Goal: Task Accomplishment & Management: Manage account settings

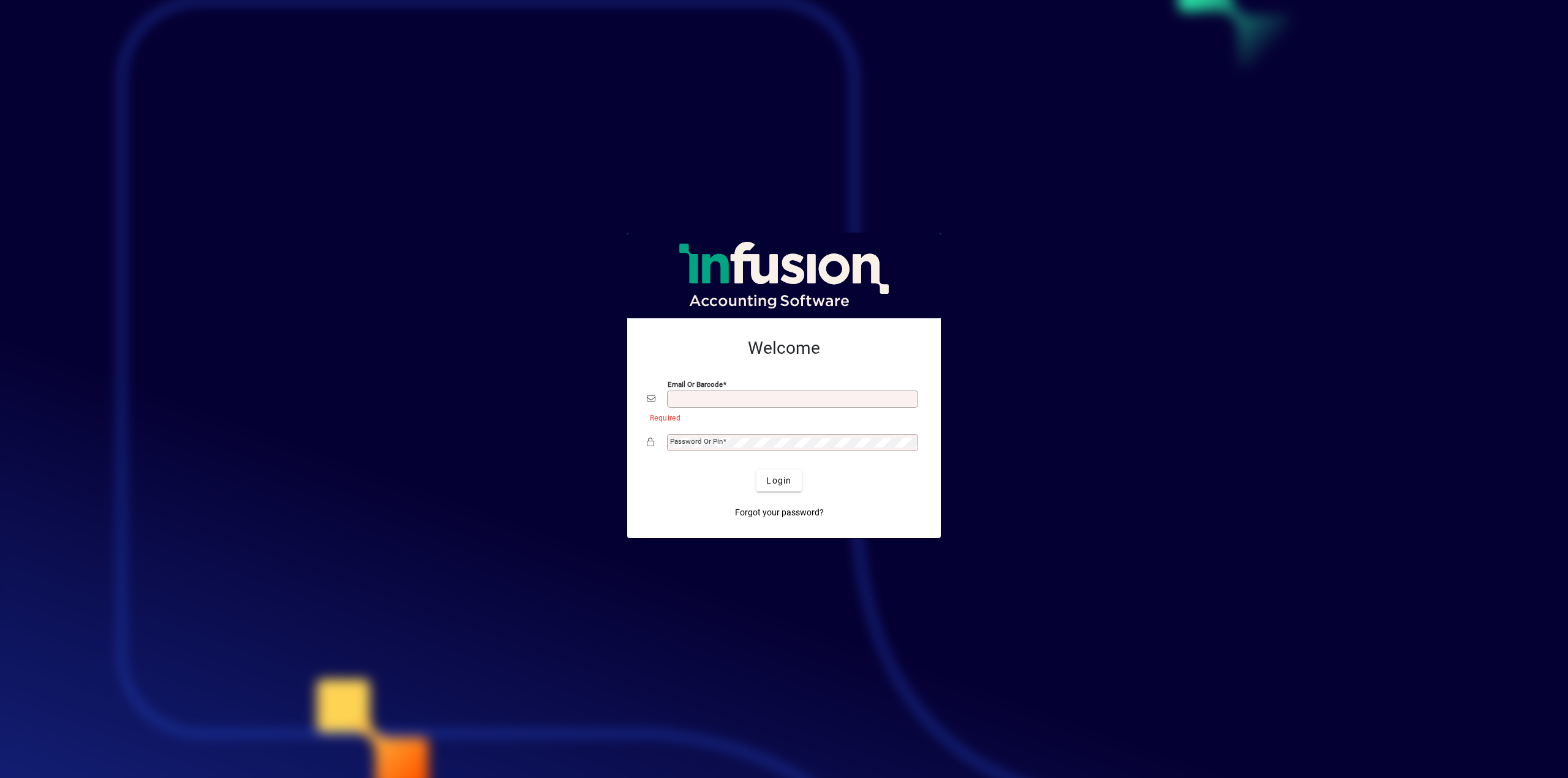
click at [712, 395] on input "Email or Barcode" at bounding box center [794, 399] width 248 height 9
type input "**********"
click at [778, 481] on span "Login" at bounding box center [778, 481] width 25 height 13
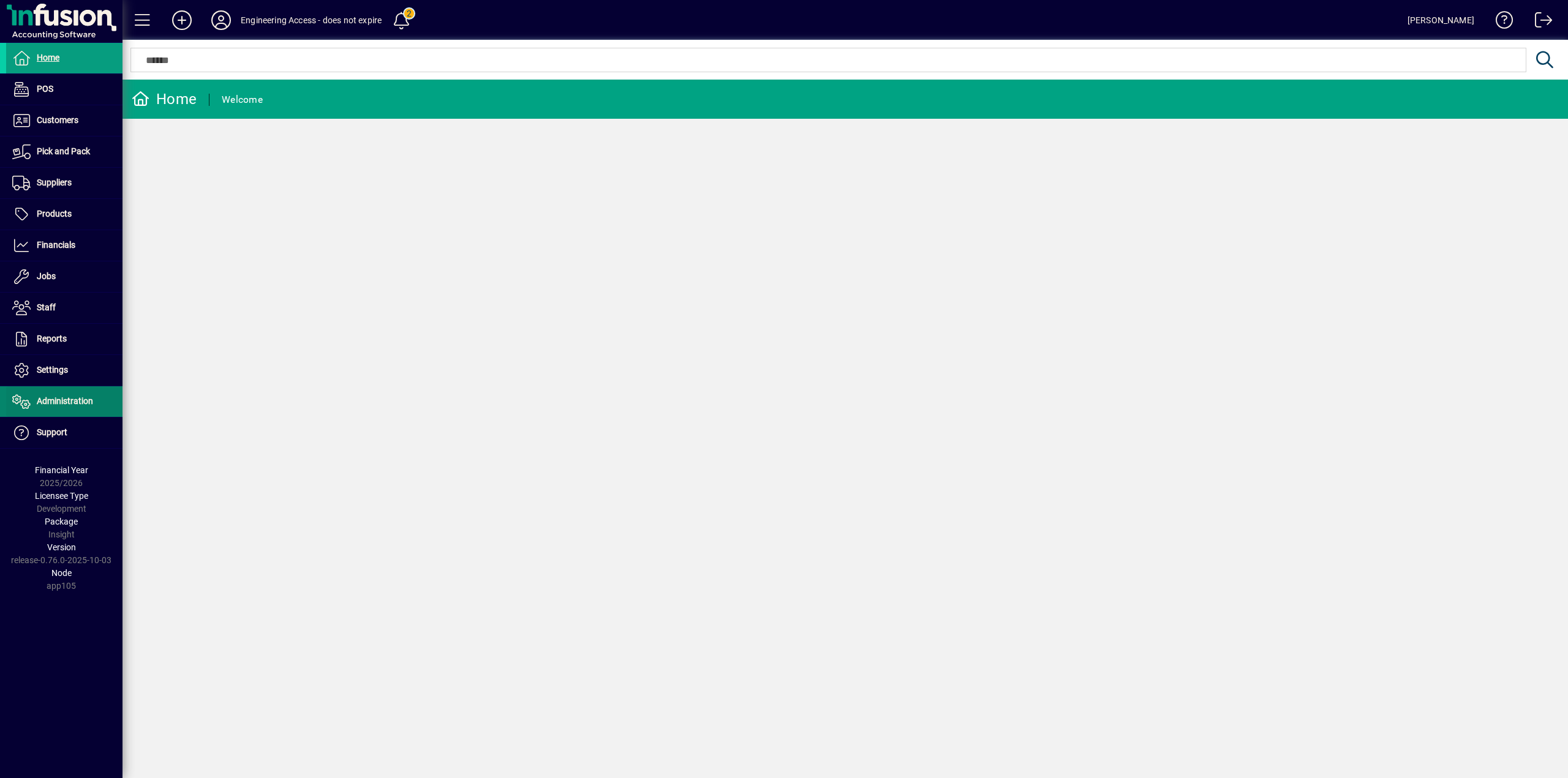
click at [56, 403] on span "Administration" at bounding box center [65, 401] width 56 height 9
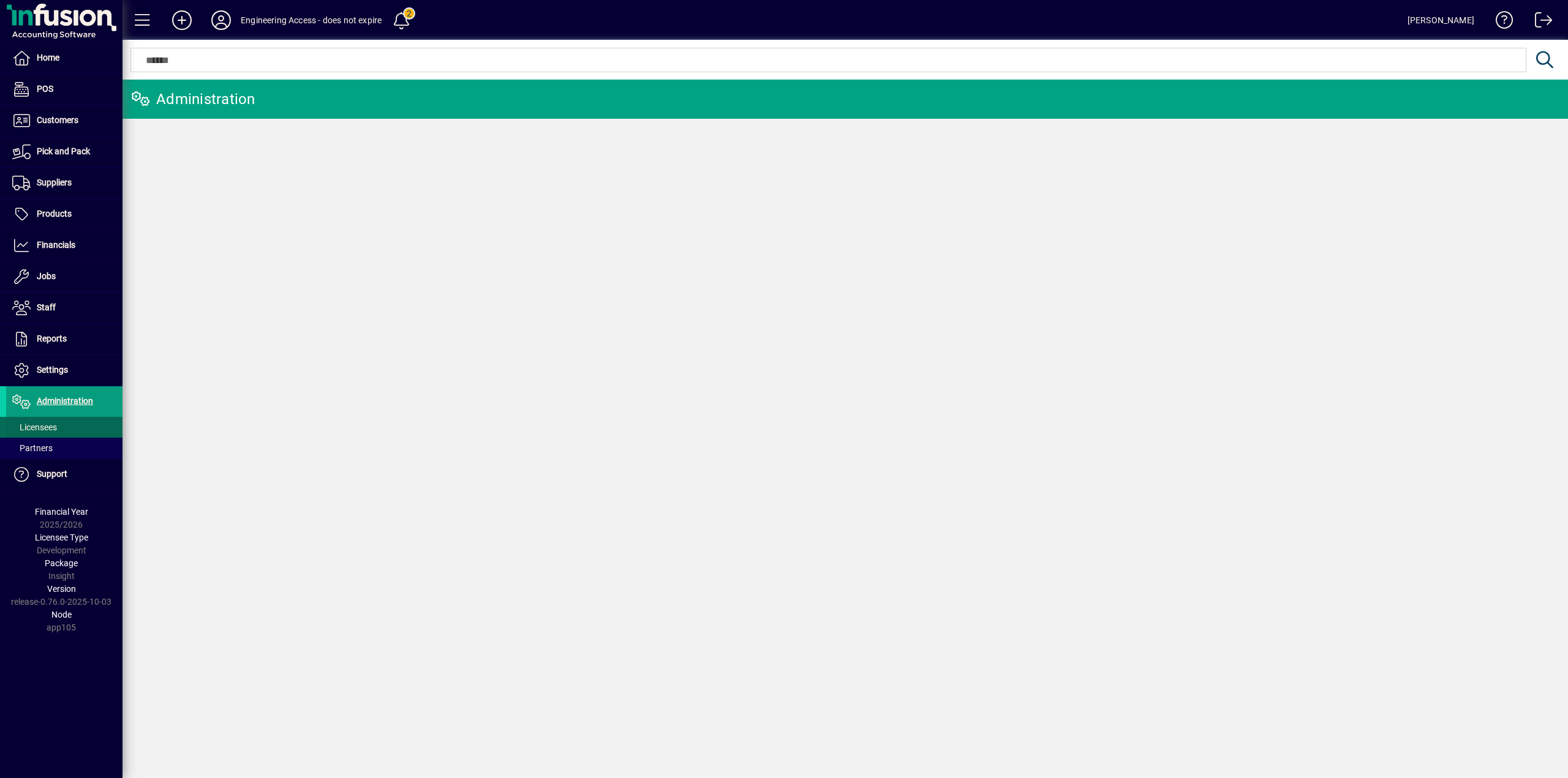
click at [32, 427] on span "Licensees" at bounding box center [34, 427] width 44 height 9
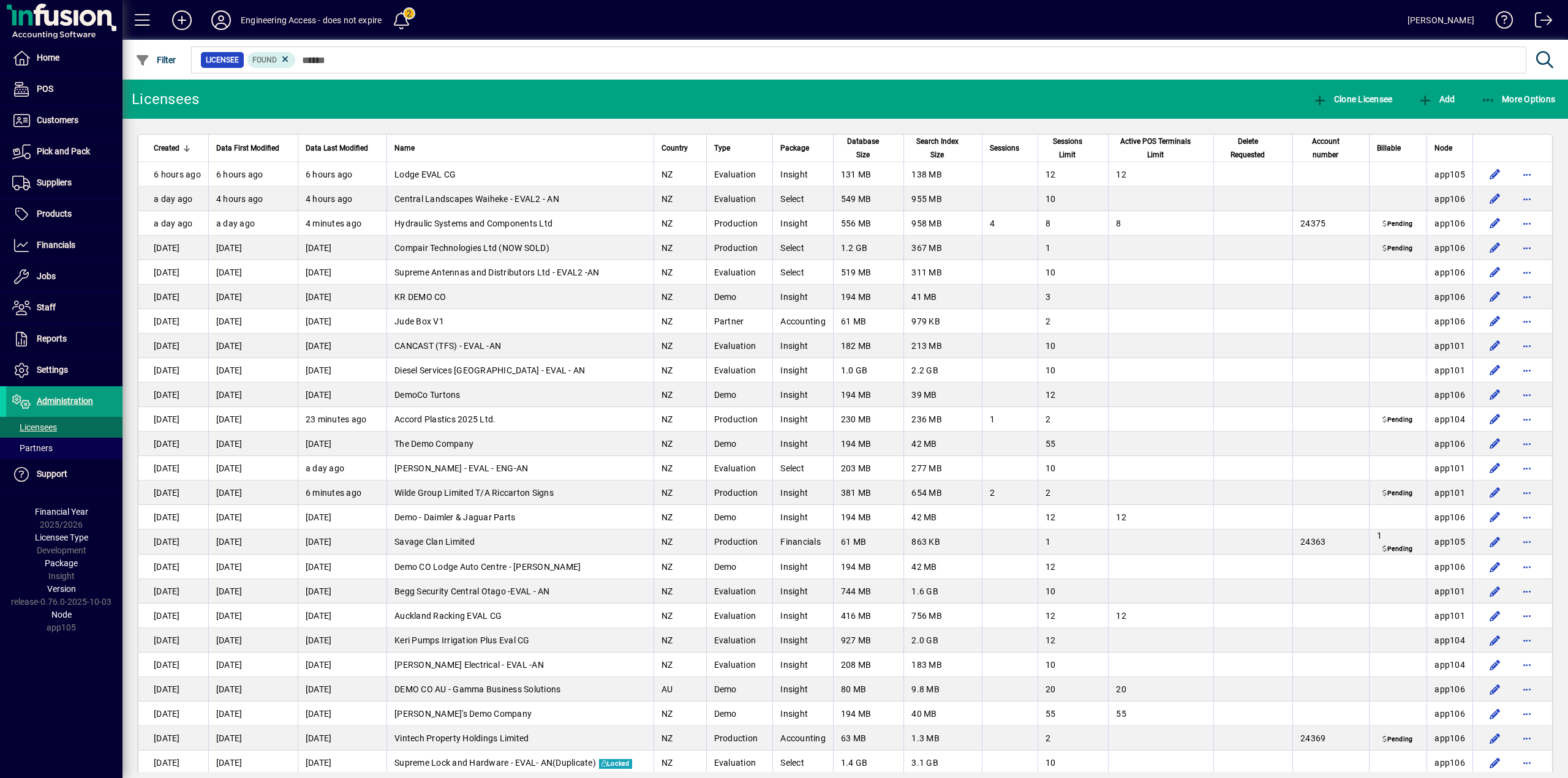
click at [1242, 148] on span "Delete Requested" at bounding box center [1248, 149] width 53 height 27
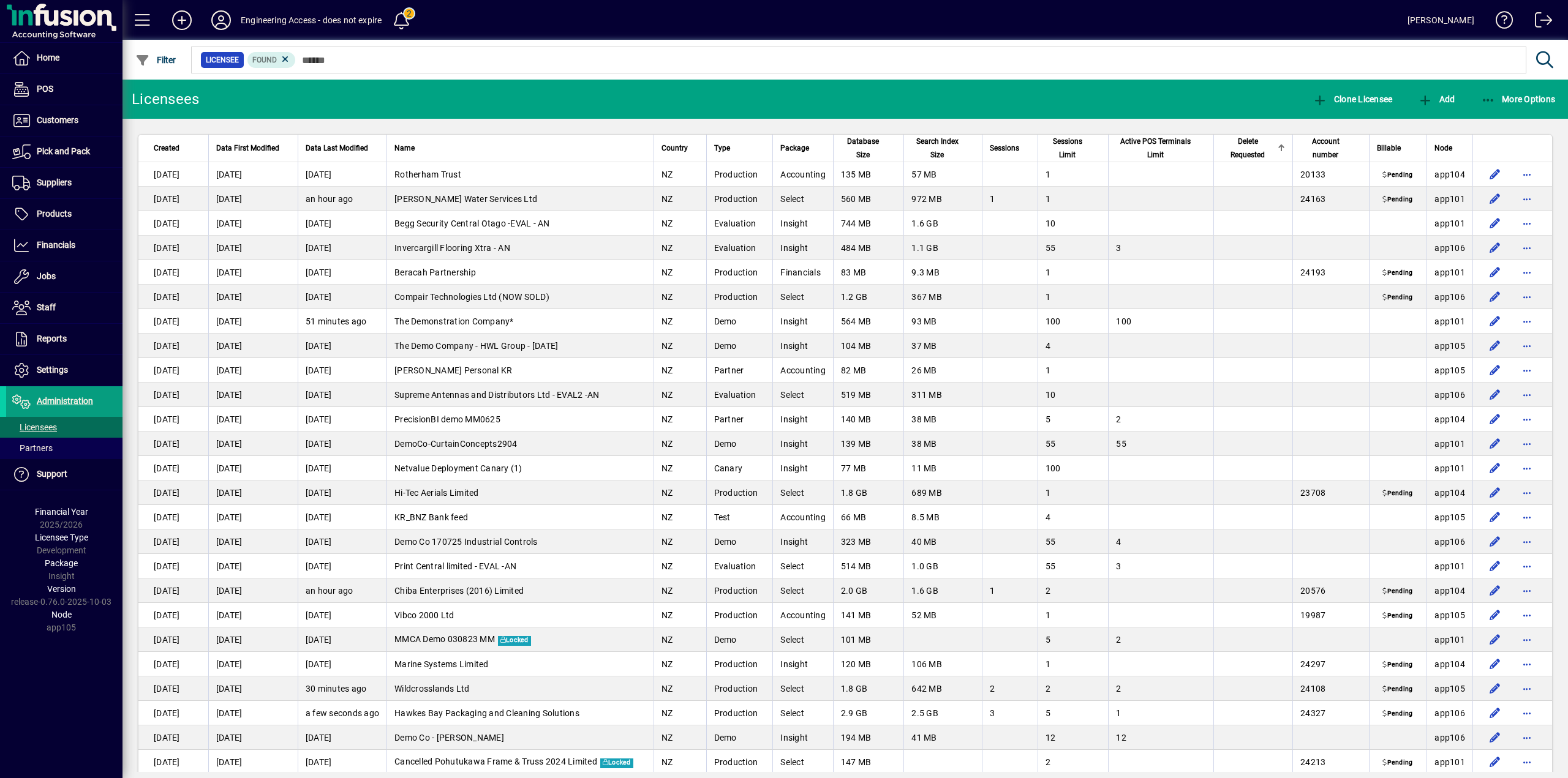
click at [1242, 148] on span "Delete Requested" at bounding box center [1248, 149] width 53 height 27
click at [1241, 148] on span "Delete Requested" at bounding box center [1248, 149] width 53 height 27
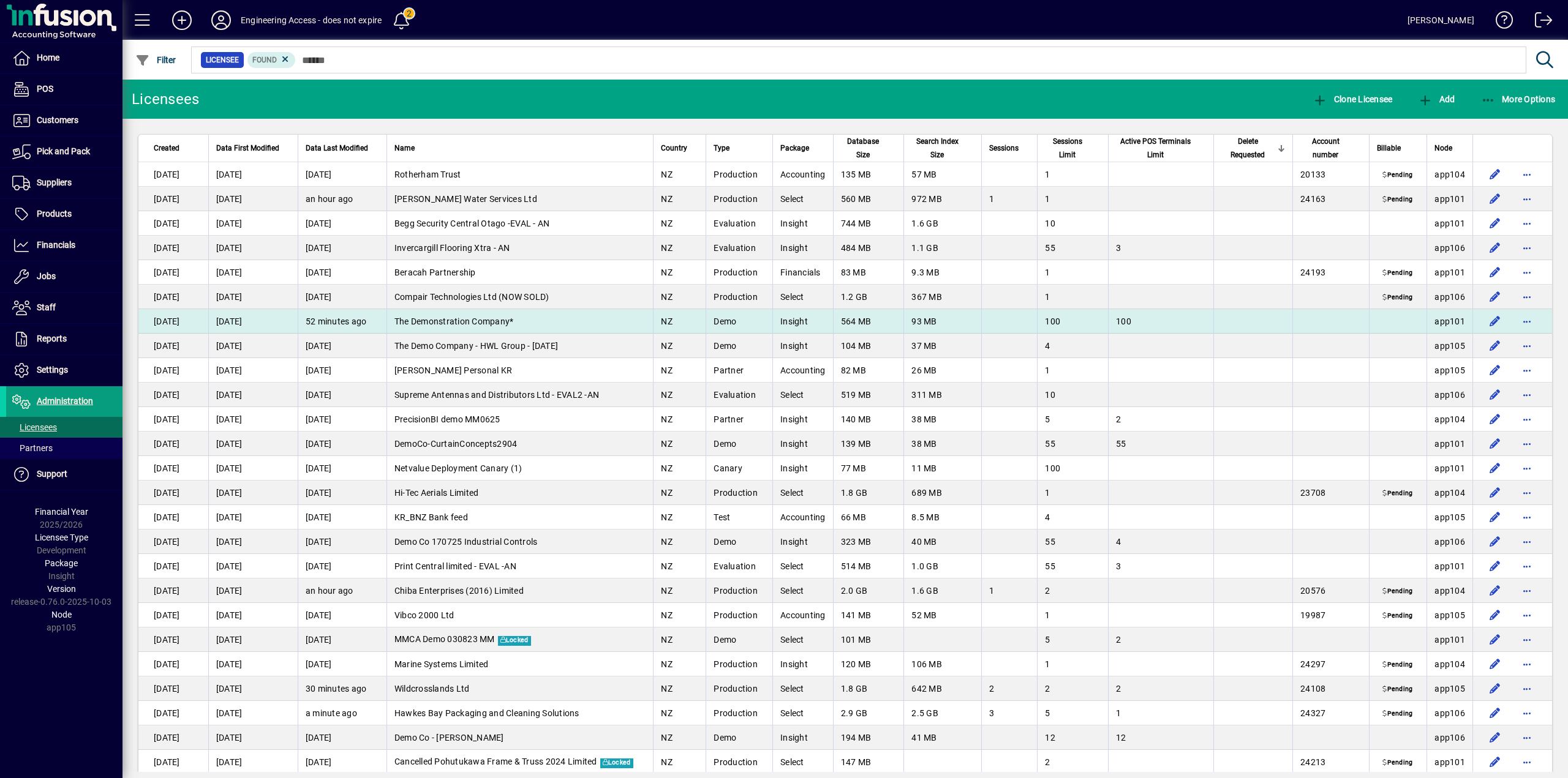
click at [537, 319] on td "The Demonstration Company*" at bounding box center [520, 321] width 267 height 25
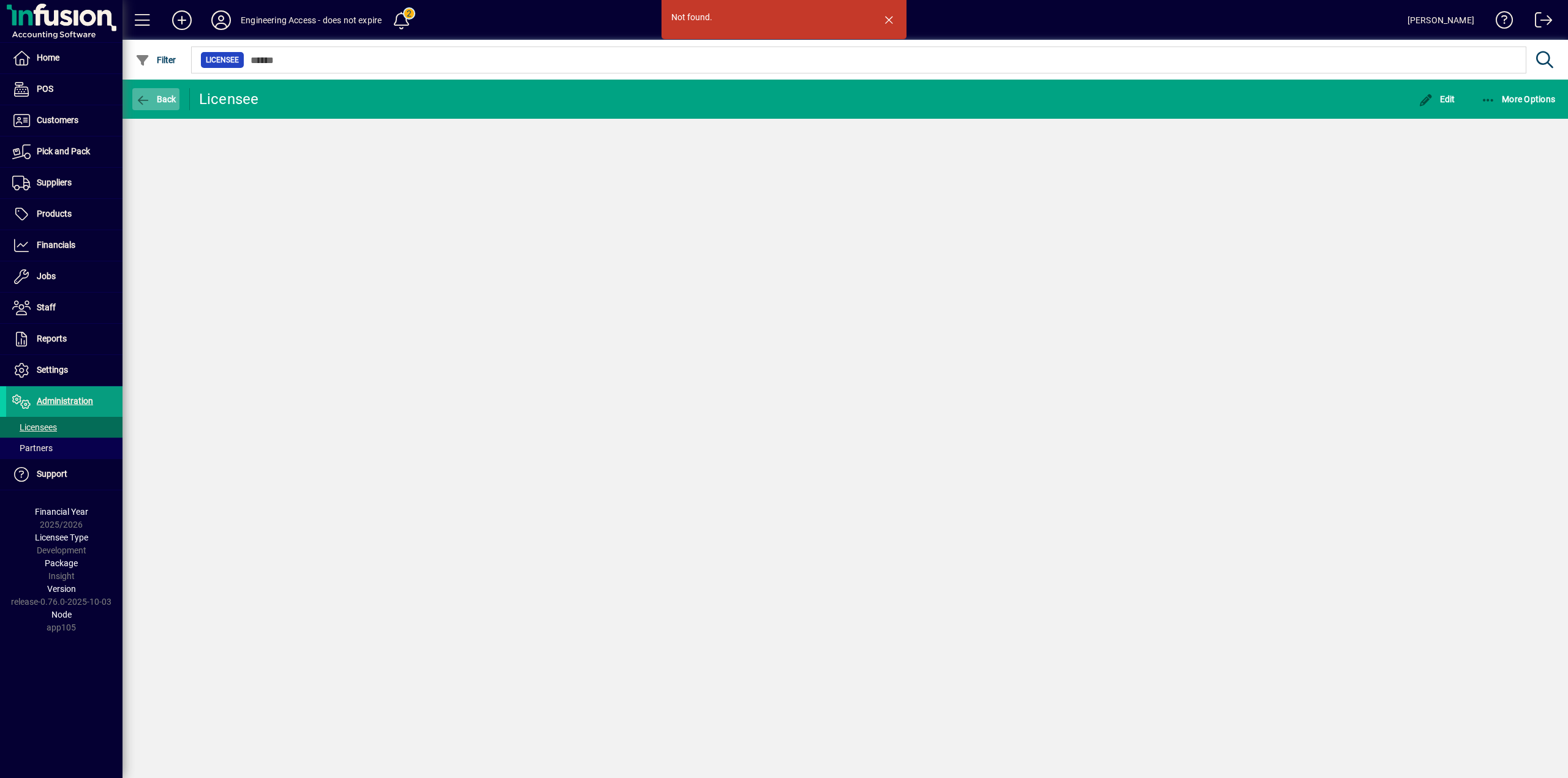
click at [166, 98] on span "Back" at bounding box center [156, 98] width 41 height 9
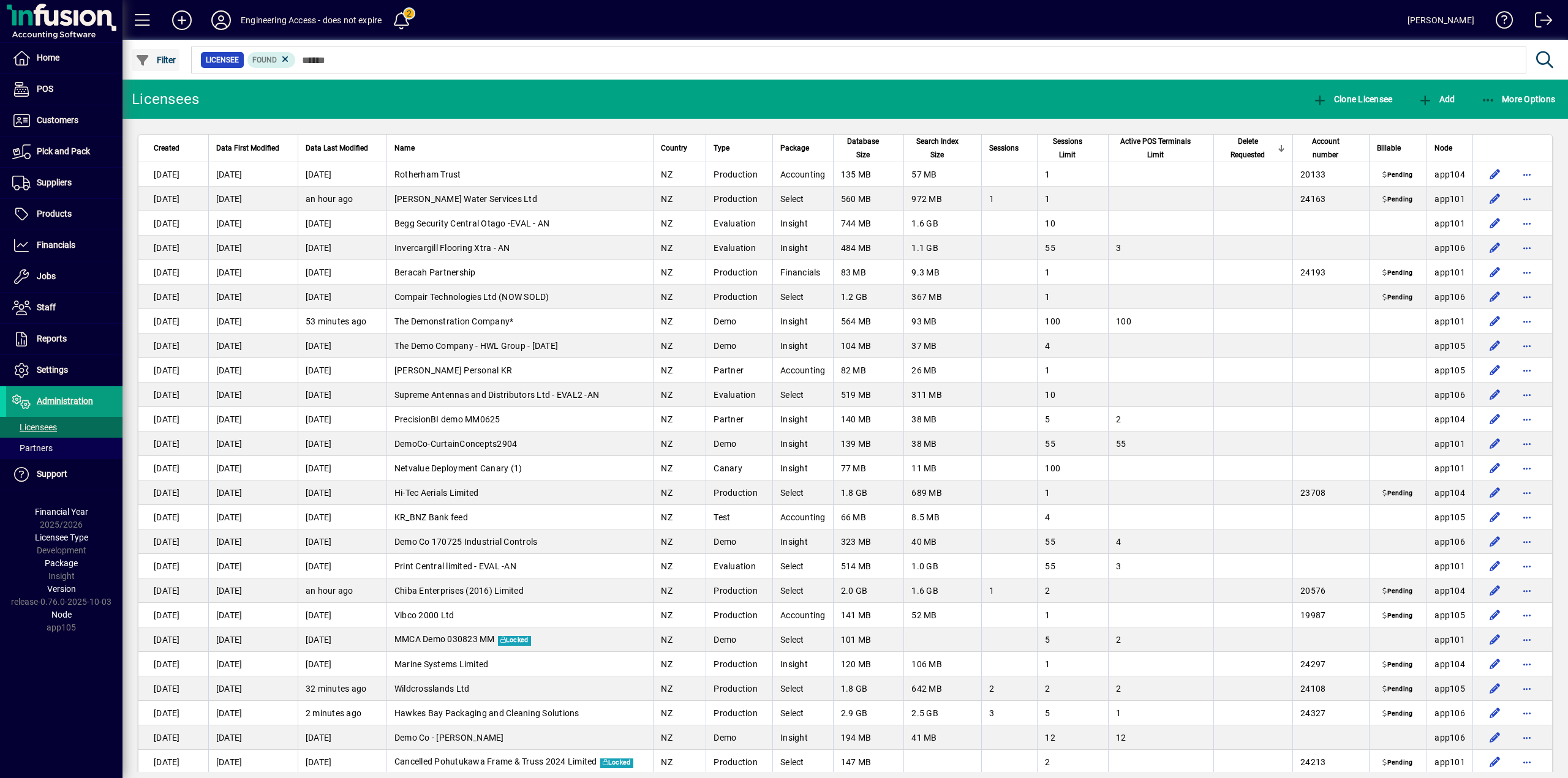
click at [168, 60] on span "Filter" at bounding box center [156, 60] width 41 height 9
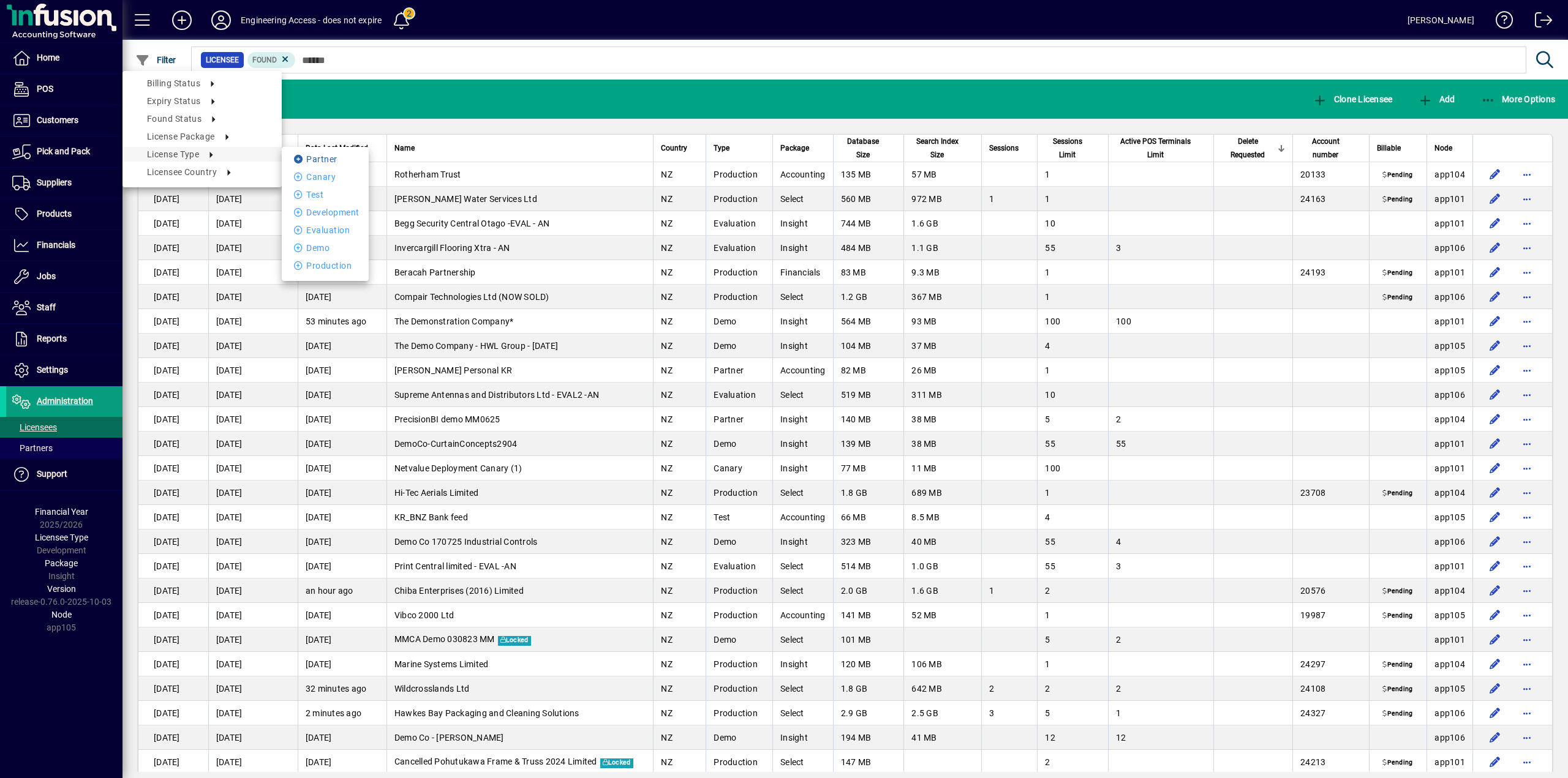
click at [311, 159] on li "Partner" at bounding box center [326, 159] width 87 height 15
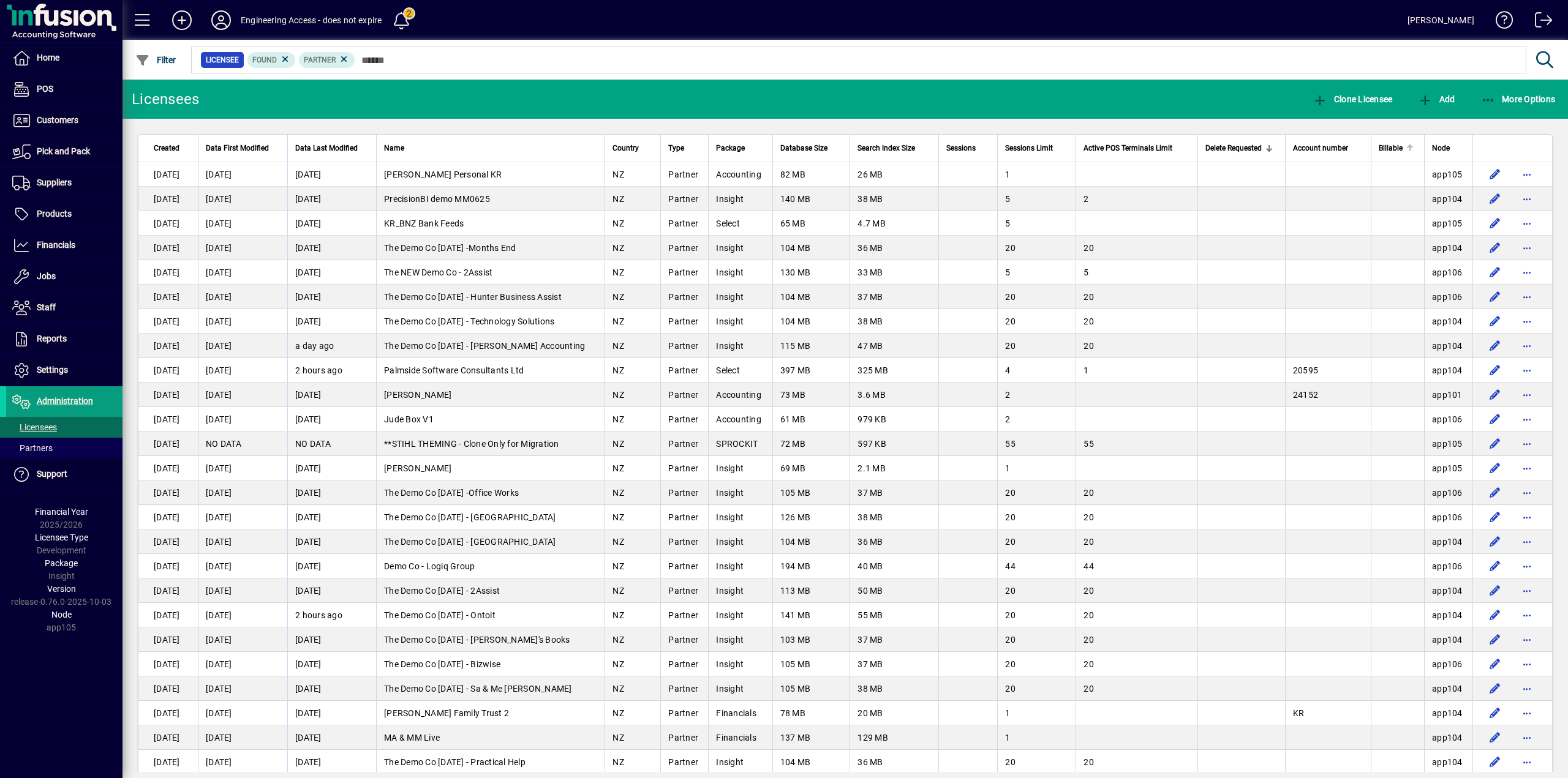
click at [1389, 150] on span "Billable" at bounding box center [1390, 149] width 24 height 14
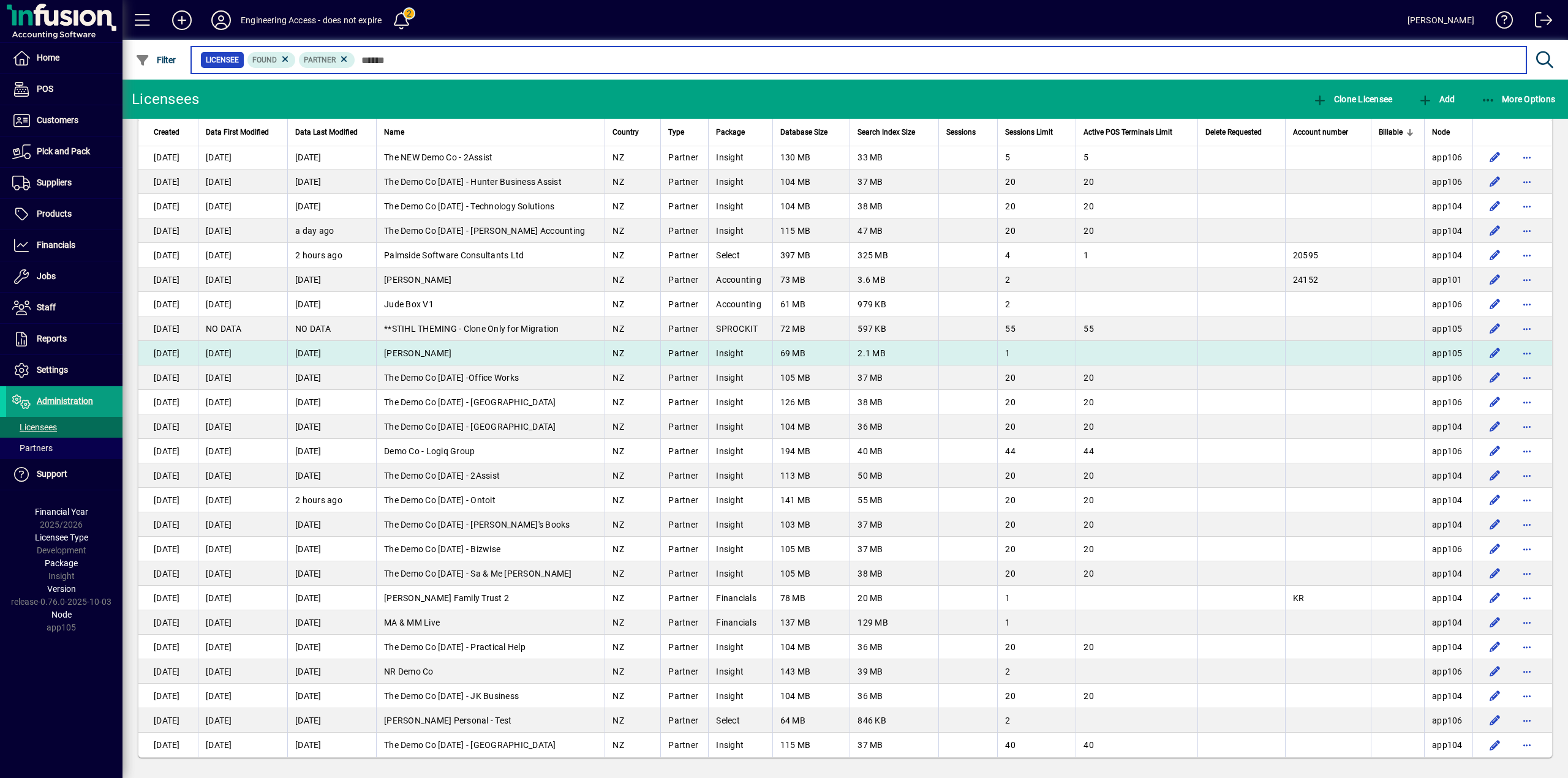
scroll to position [116, 0]
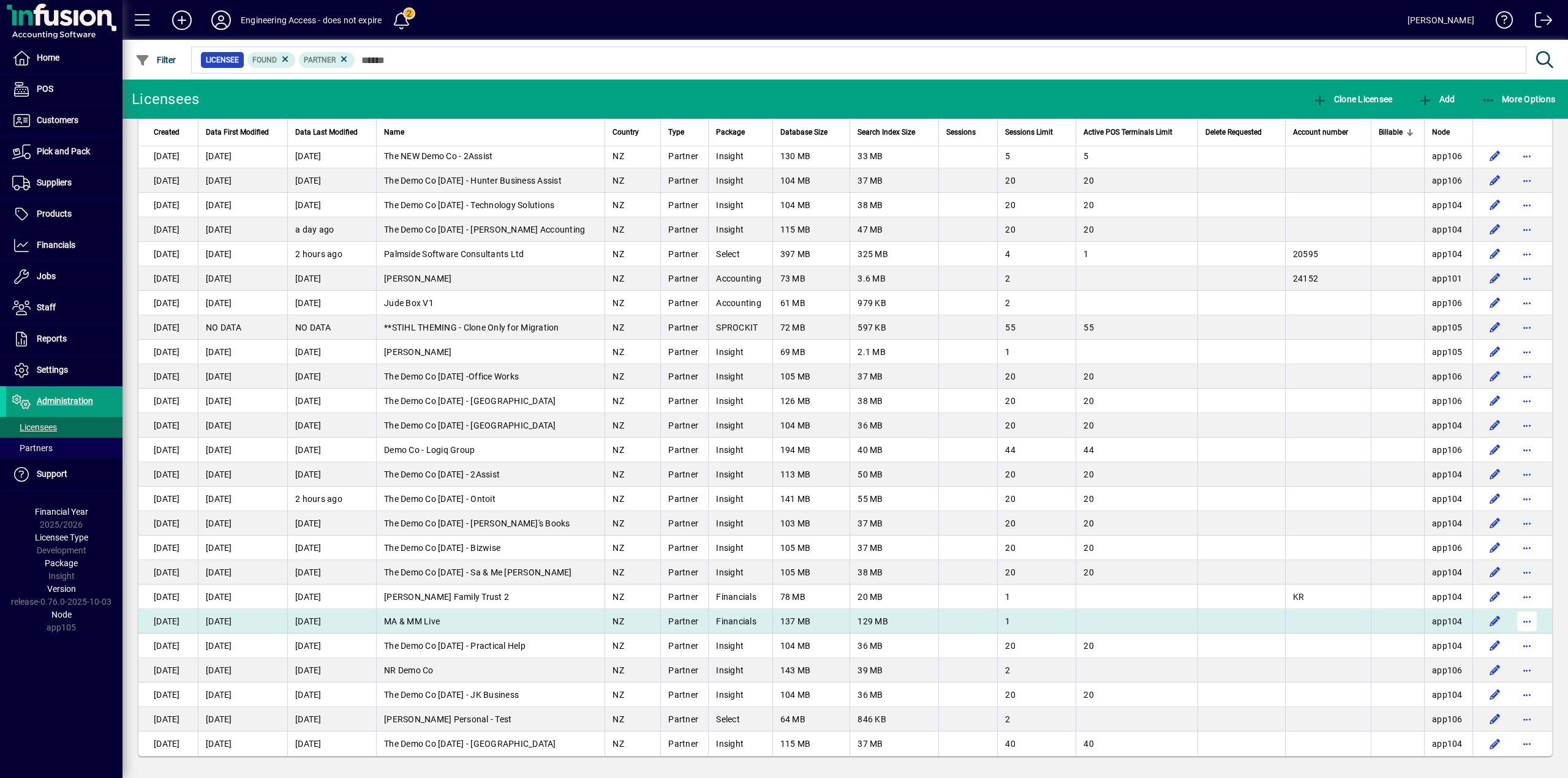
click at [1517, 621] on span "button" at bounding box center [1527, 621] width 29 height 29
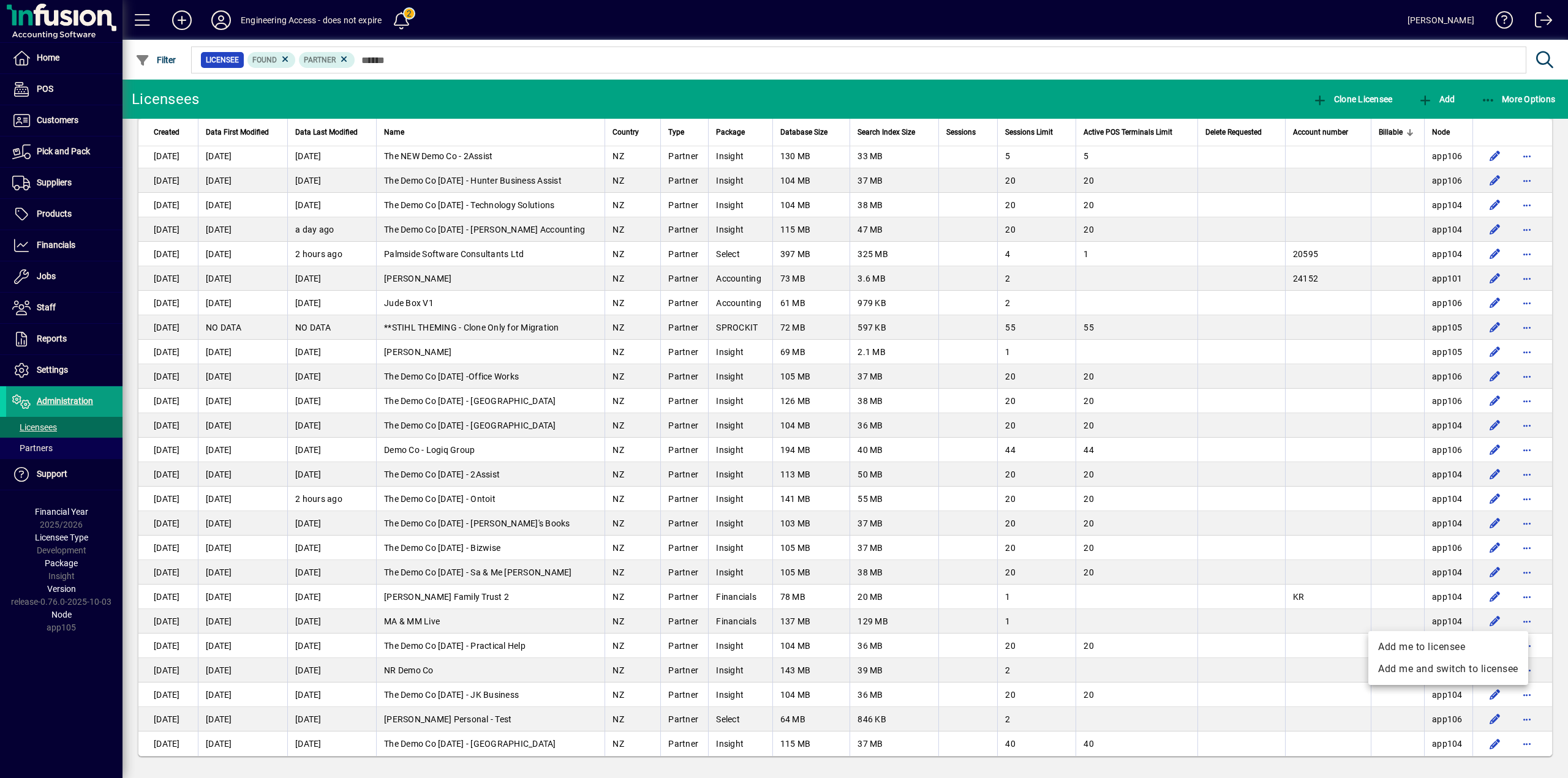
click at [462, 623] on div at bounding box center [784, 389] width 1568 height 778
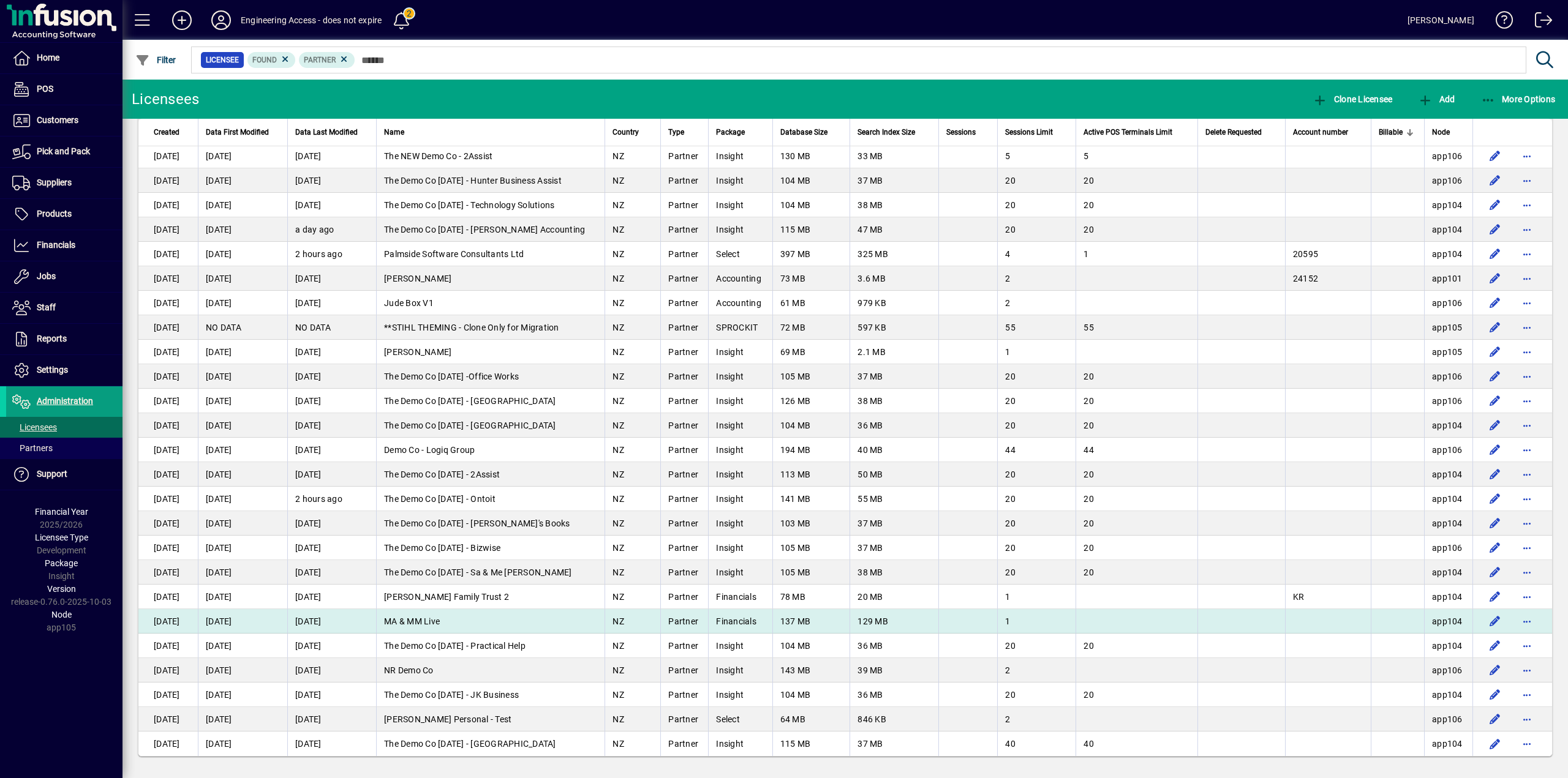
click at [466, 622] on td "MA & MM Live" at bounding box center [490, 621] width 228 height 25
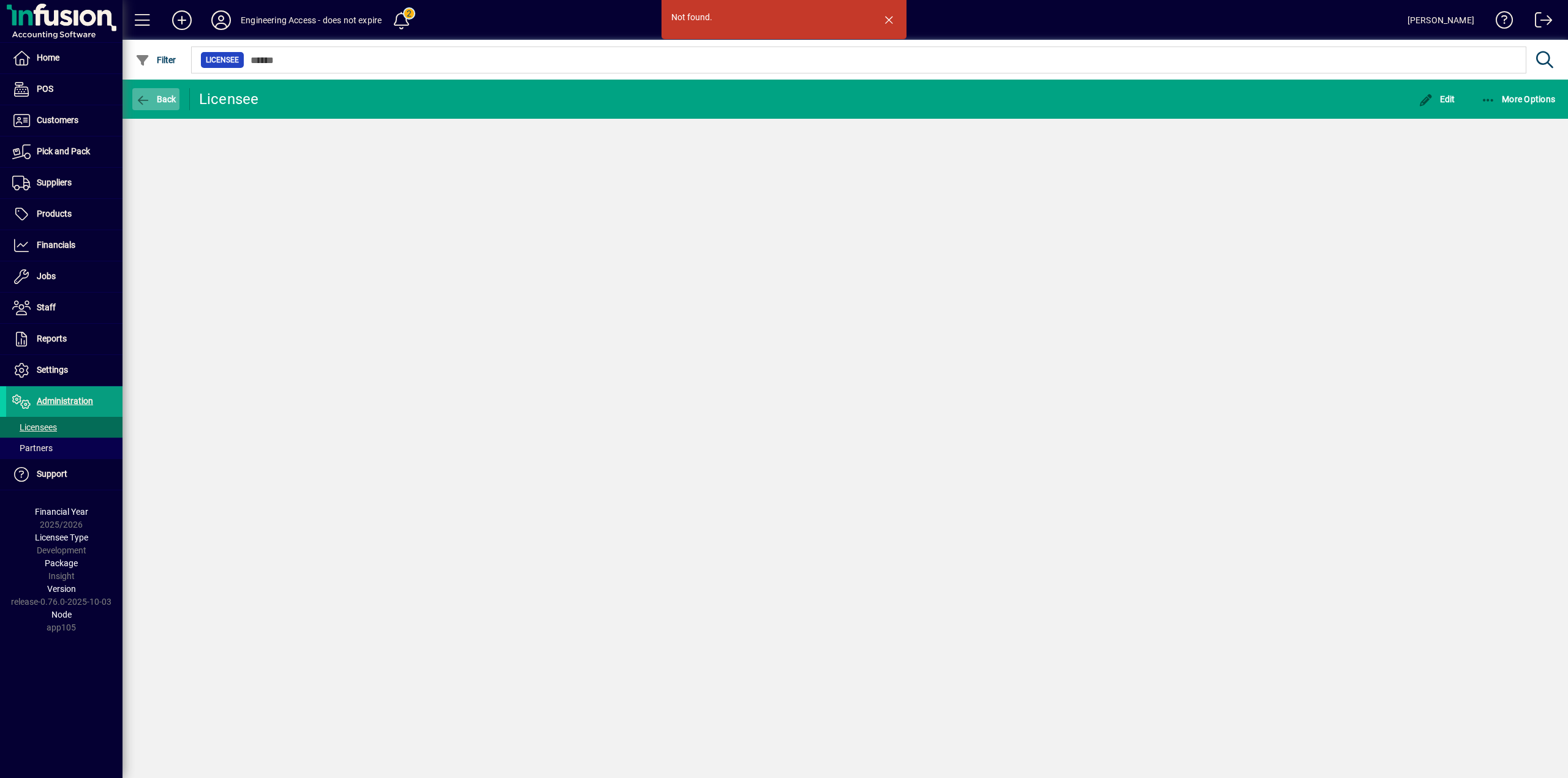
click at [163, 98] on span "Back" at bounding box center [156, 98] width 41 height 9
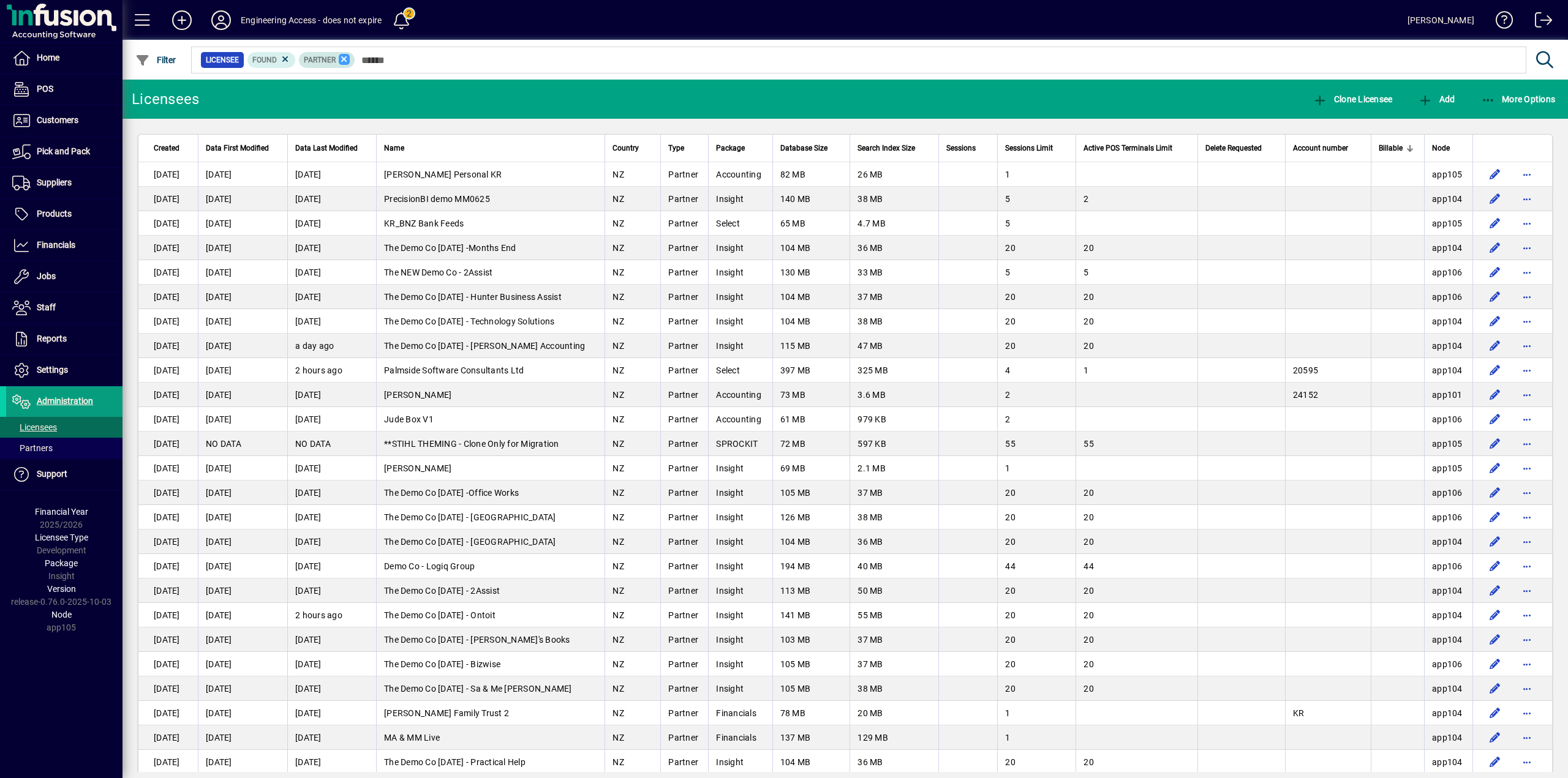
click at [345, 56] on icon at bounding box center [344, 59] width 11 height 11
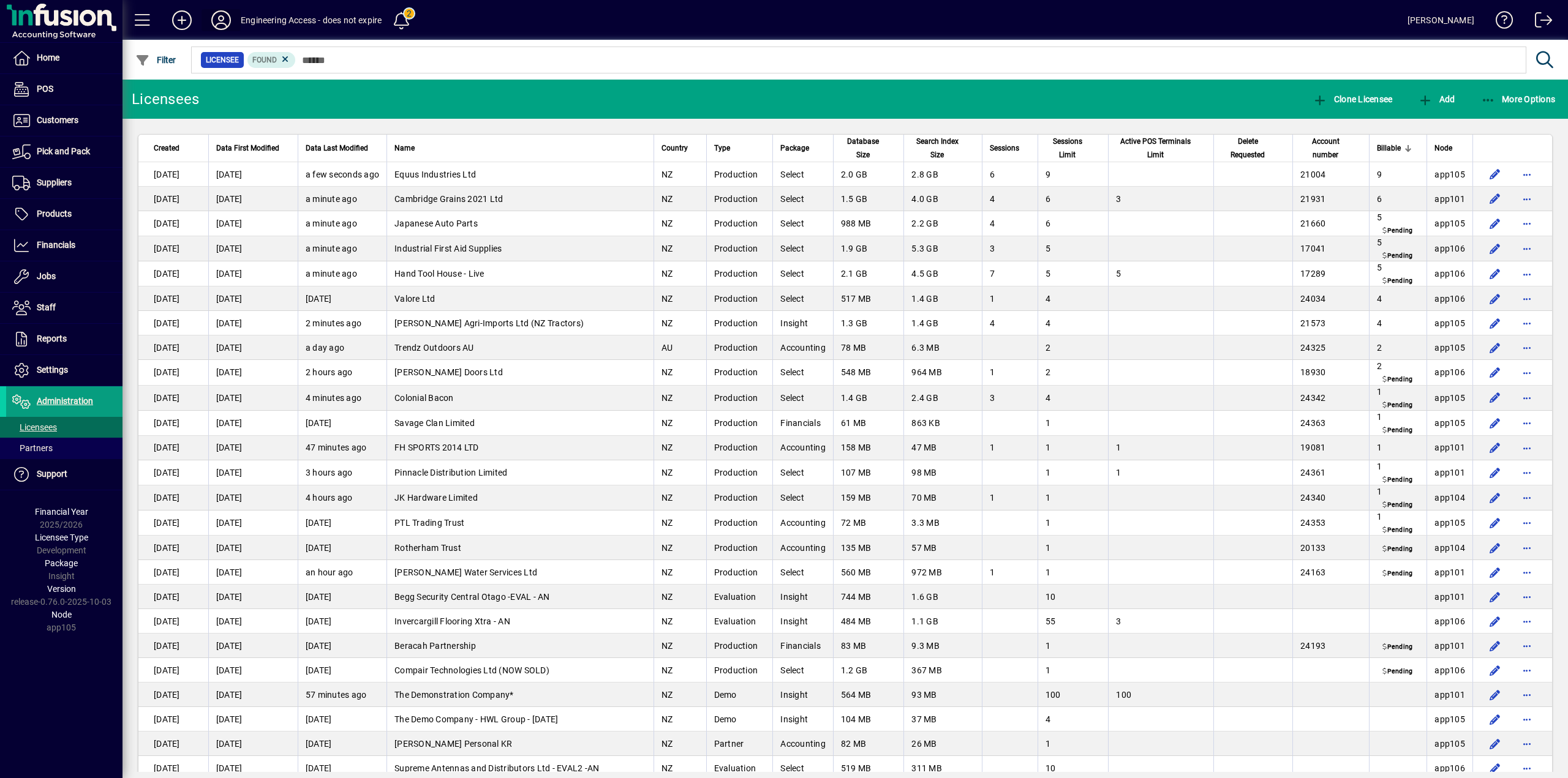
click at [227, 16] on icon at bounding box center [220, 20] width 25 height 20
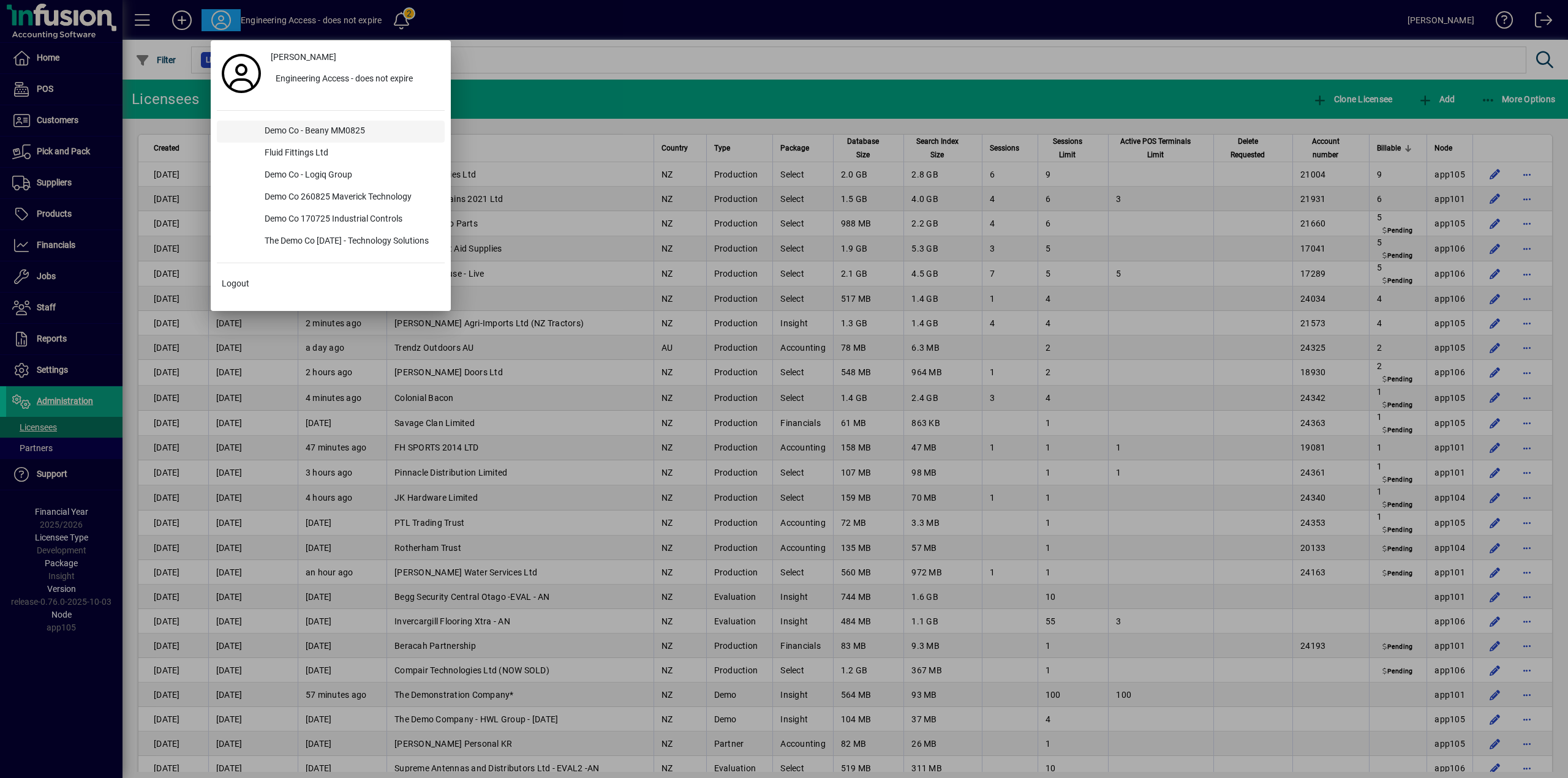
click at [337, 132] on div "Demo Co - Beany MM0825" at bounding box center [349, 132] width 190 height 22
